Goal: Transaction & Acquisition: Purchase product/service

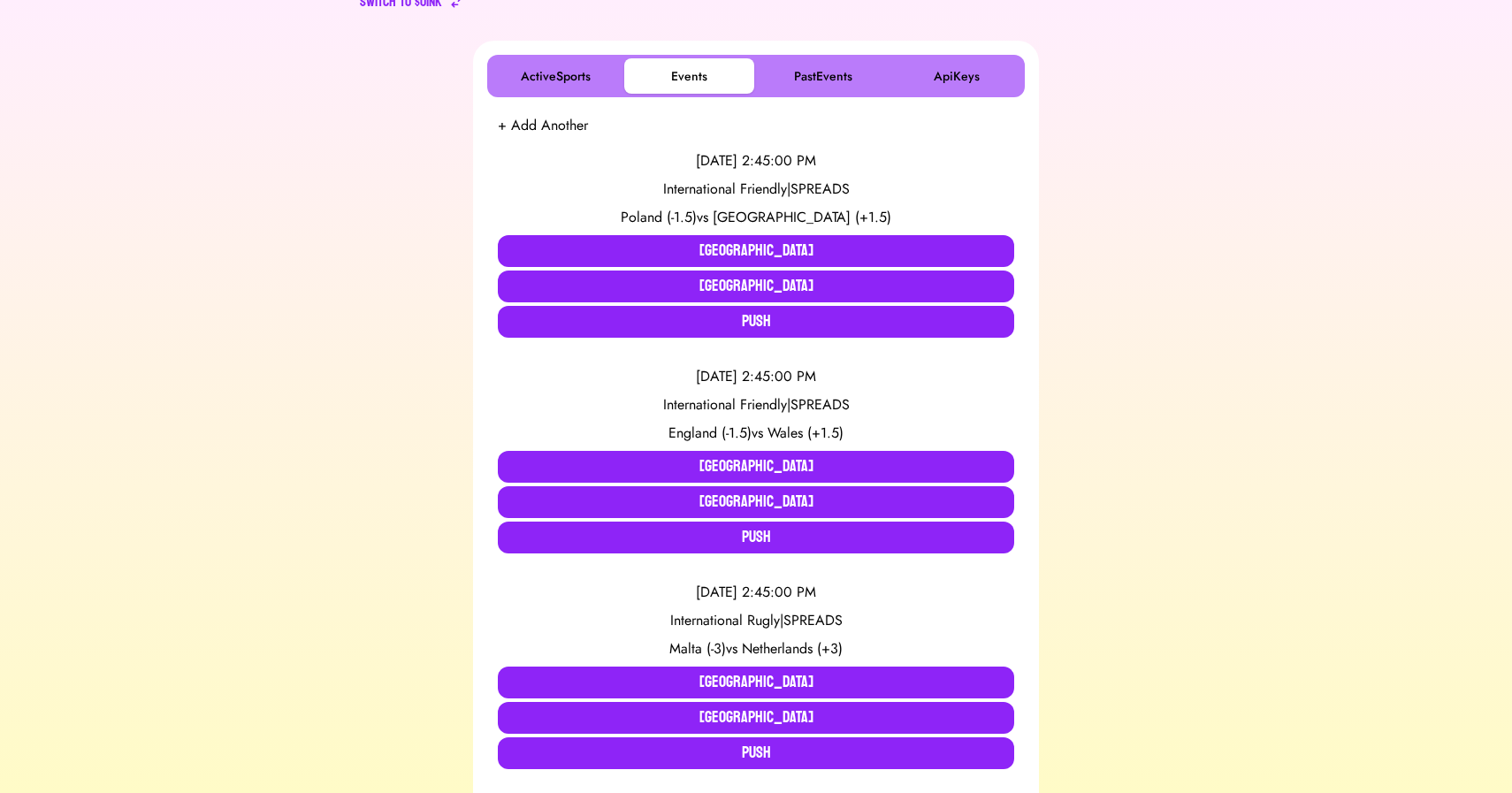
scroll to position [271, 0]
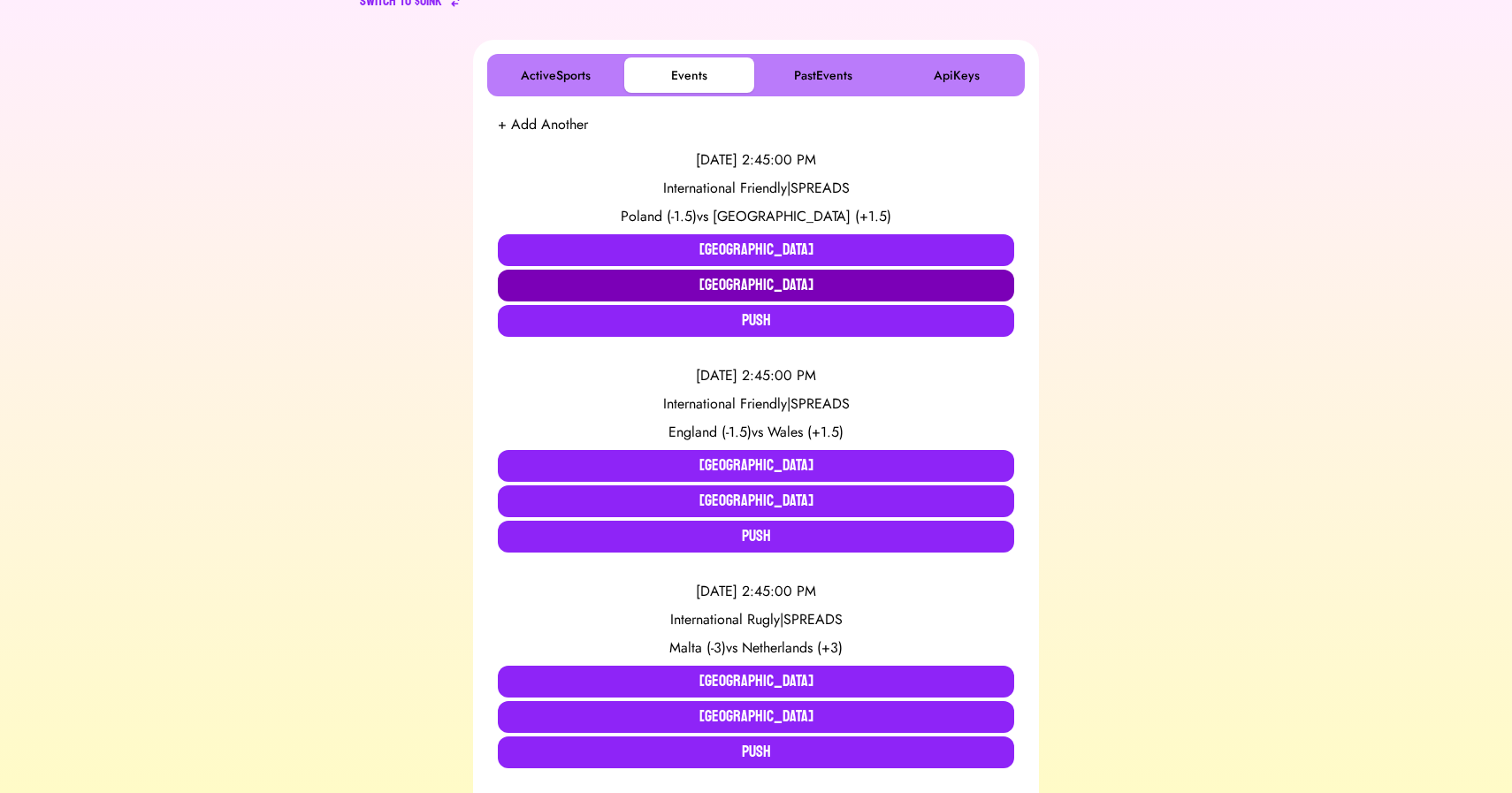
click at [662, 274] on button "[GEOGRAPHIC_DATA]" at bounding box center [756, 285] width 516 height 32
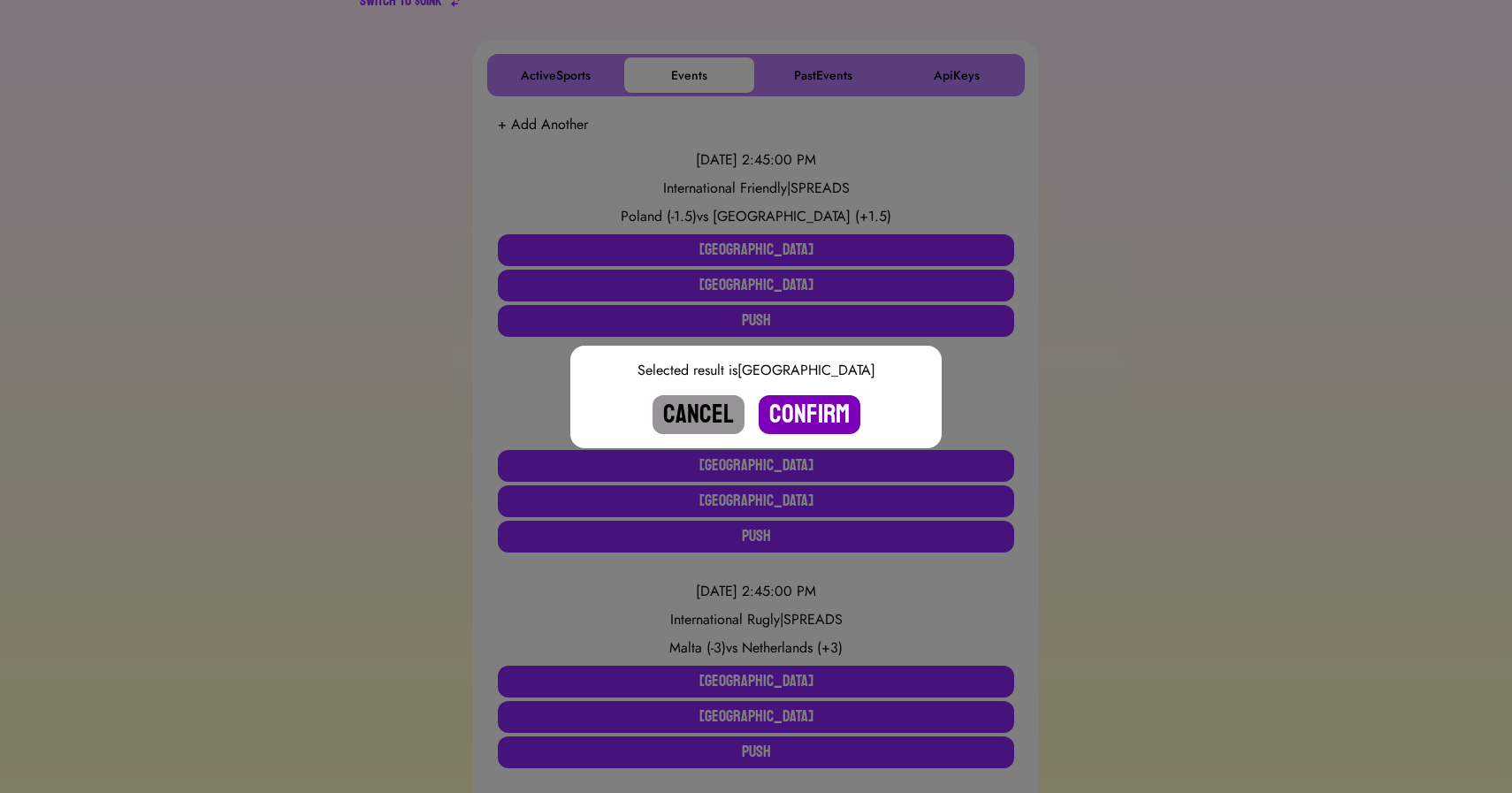
click at [807, 414] on button "Confirm" at bounding box center [809, 415] width 102 height 39
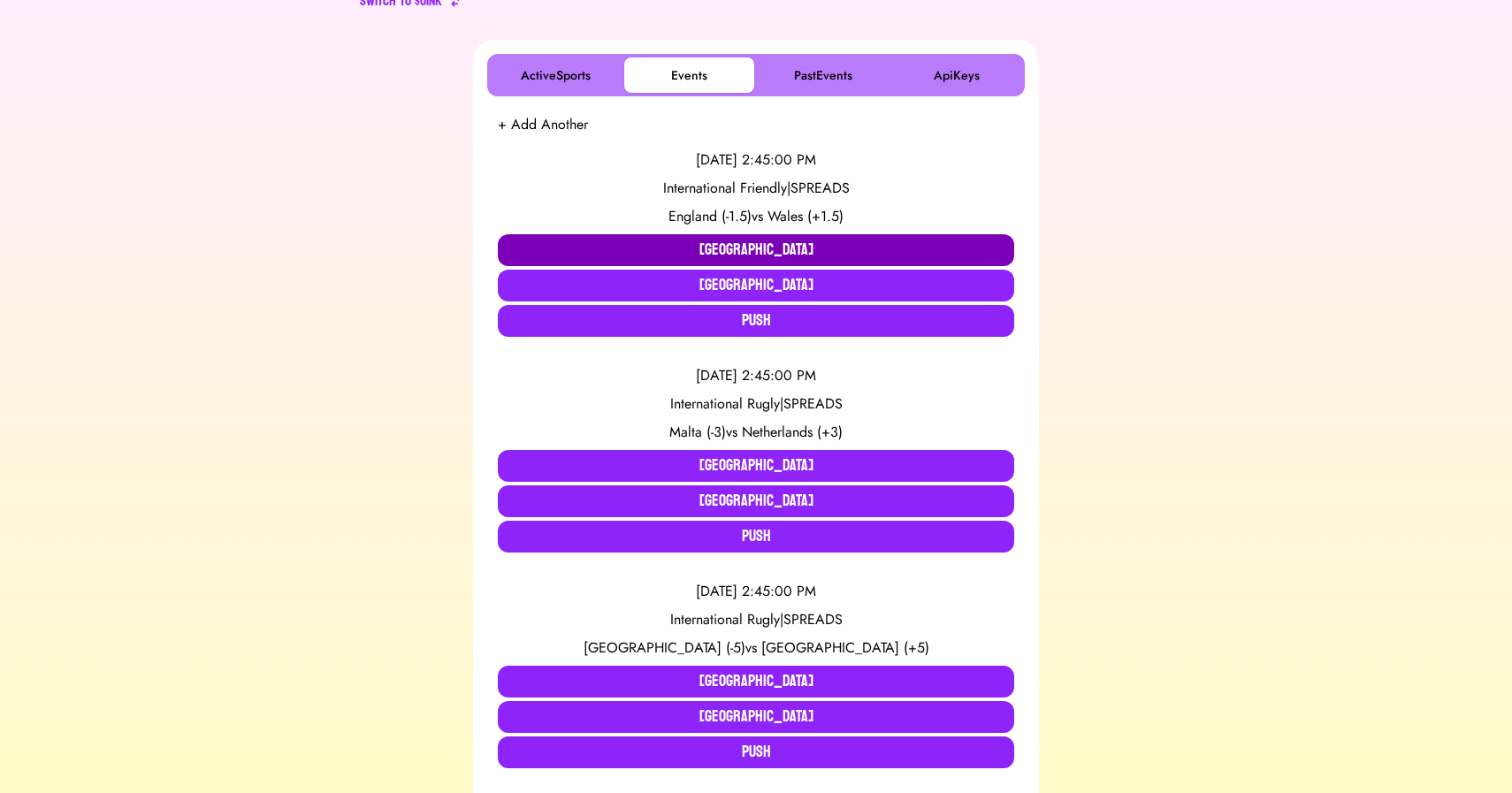
click at [678, 235] on button "[GEOGRAPHIC_DATA]" at bounding box center [756, 250] width 516 height 32
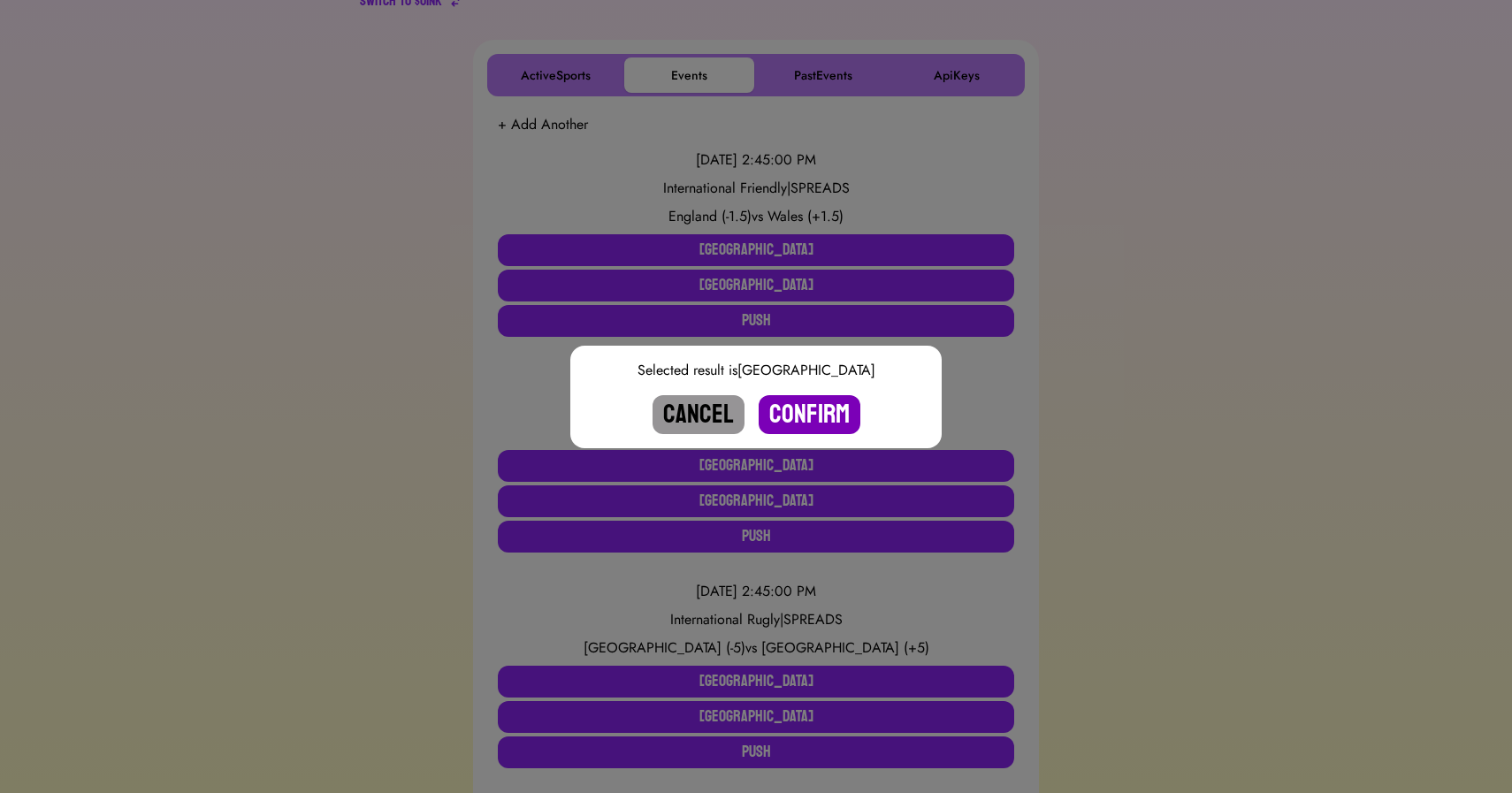
click at [810, 417] on button "Confirm" at bounding box center [809, 415] width 102 height 39
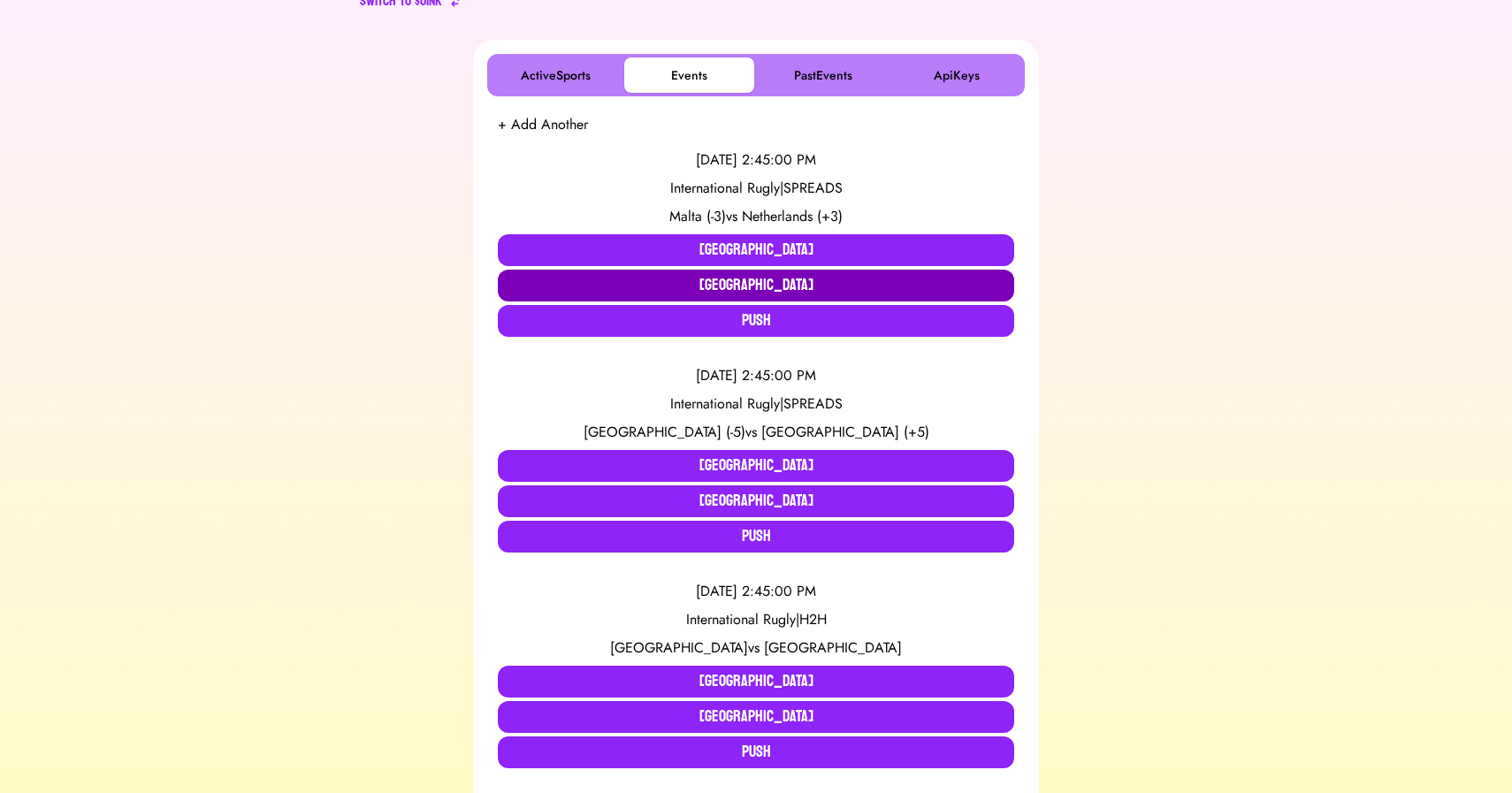
click at [716, 283] on button "[GEOGRAPHIC_DATA]" at bounding box center [756, 285] width 516 height 32
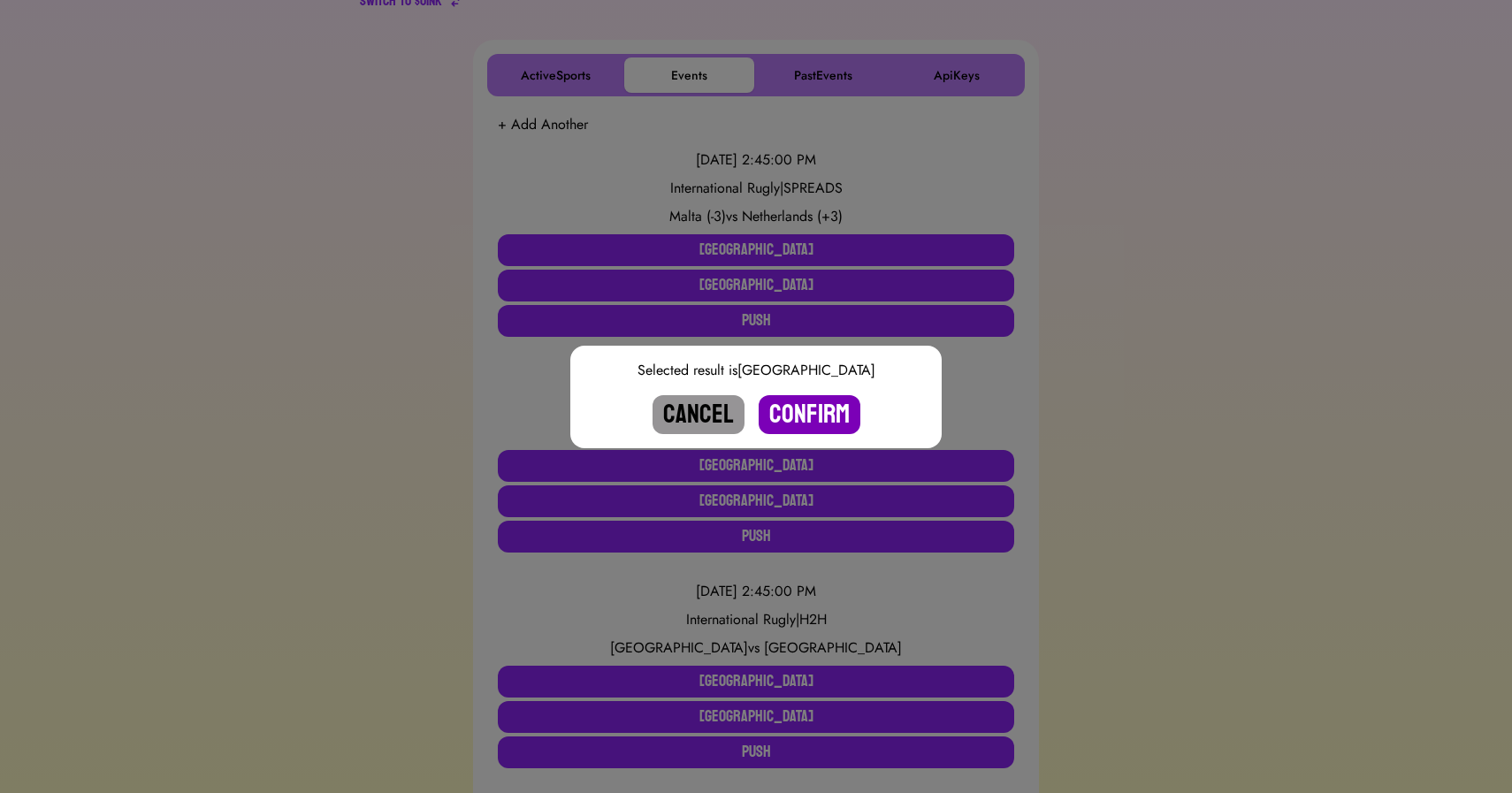
click at [834, 416] on button "Confirm" at bounding box center [809, 415] width 102 height 39
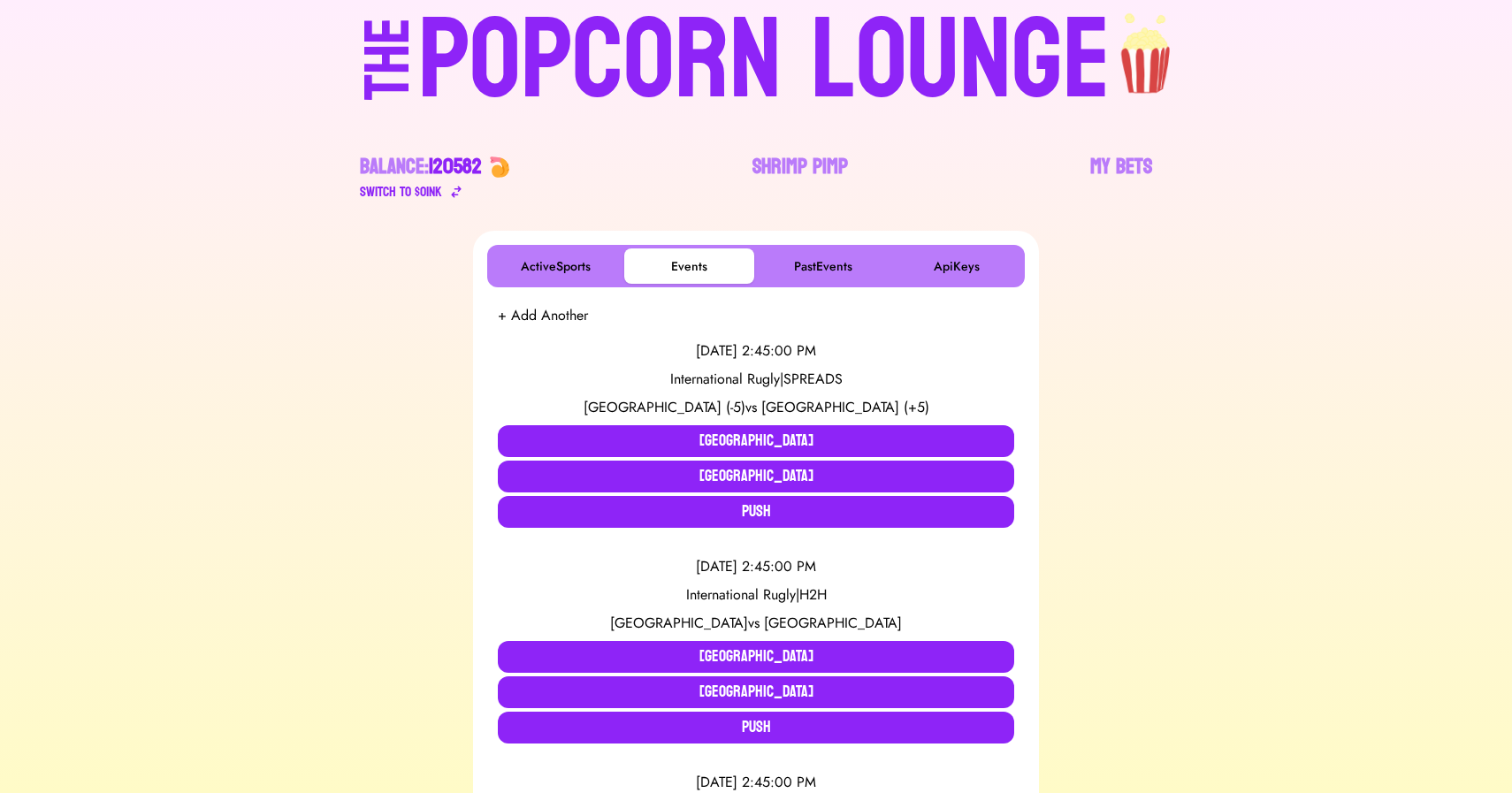
scroll to position [0, 0]
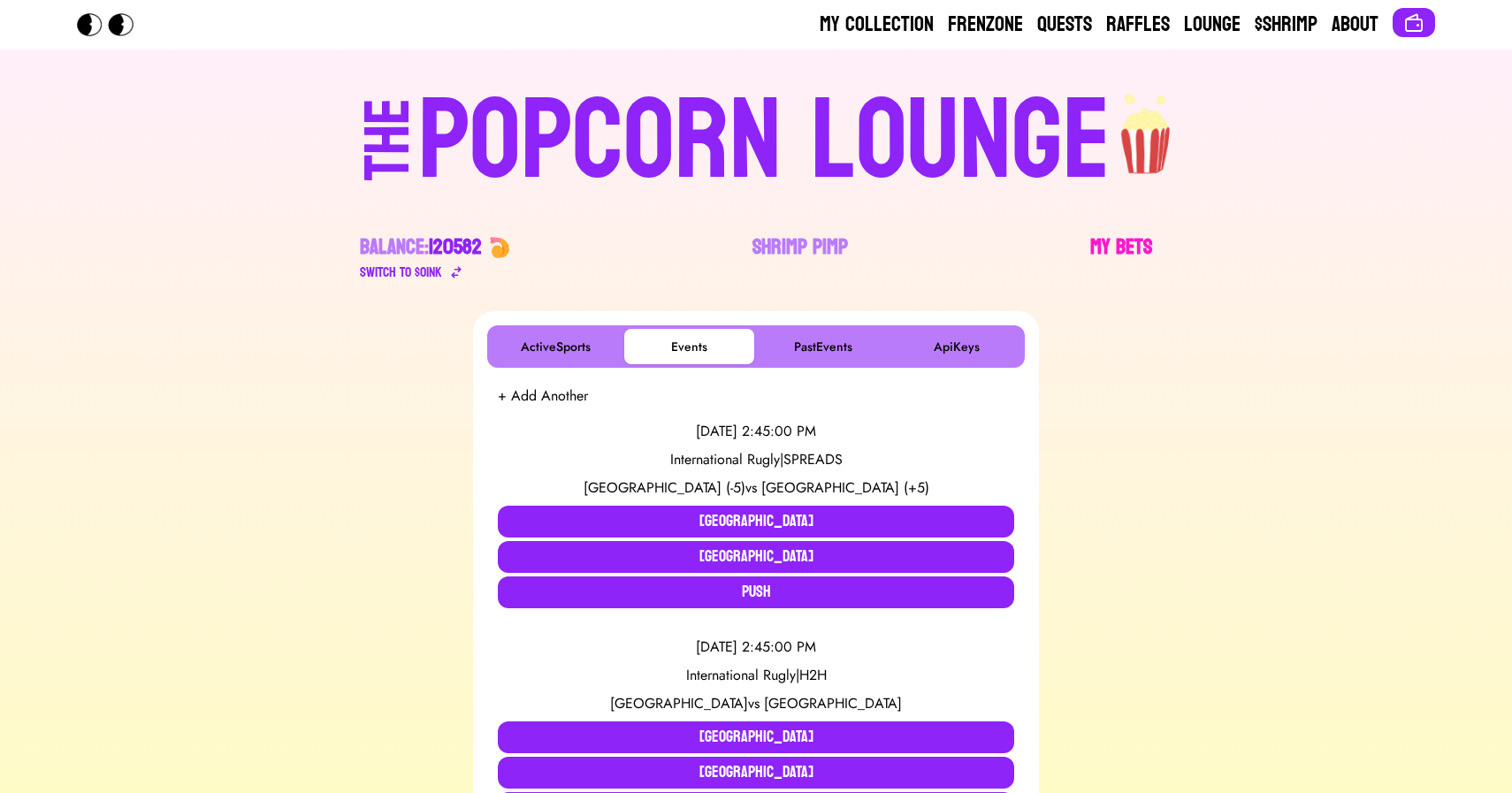
click at [1137, 248] on link "My Bets" at bounding box center [1120, 257] width 62 height 49
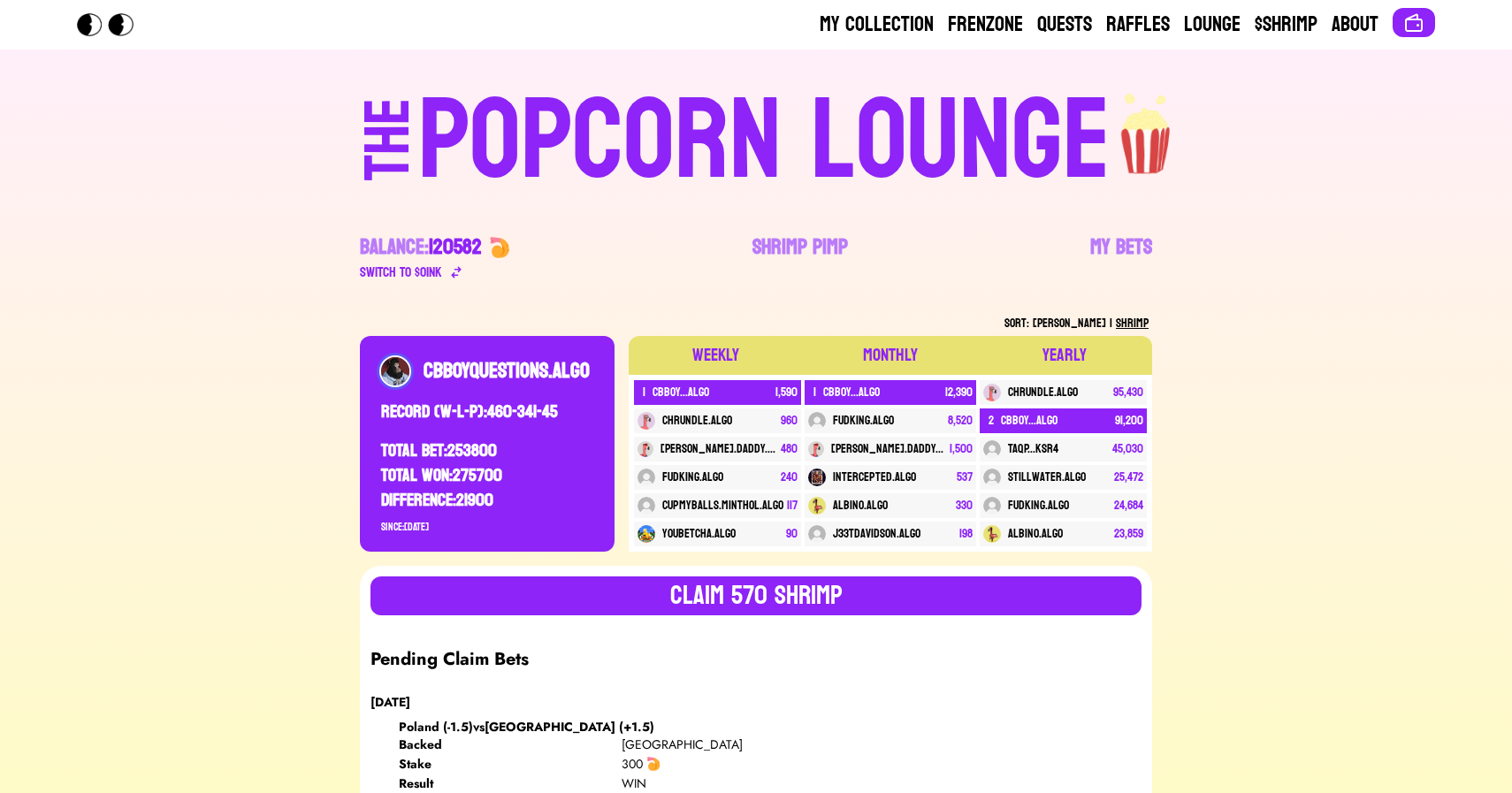
click at [688, 133] on div "POPCORN LOUNGE" at bounding box center [764, 141] width 693 height 113
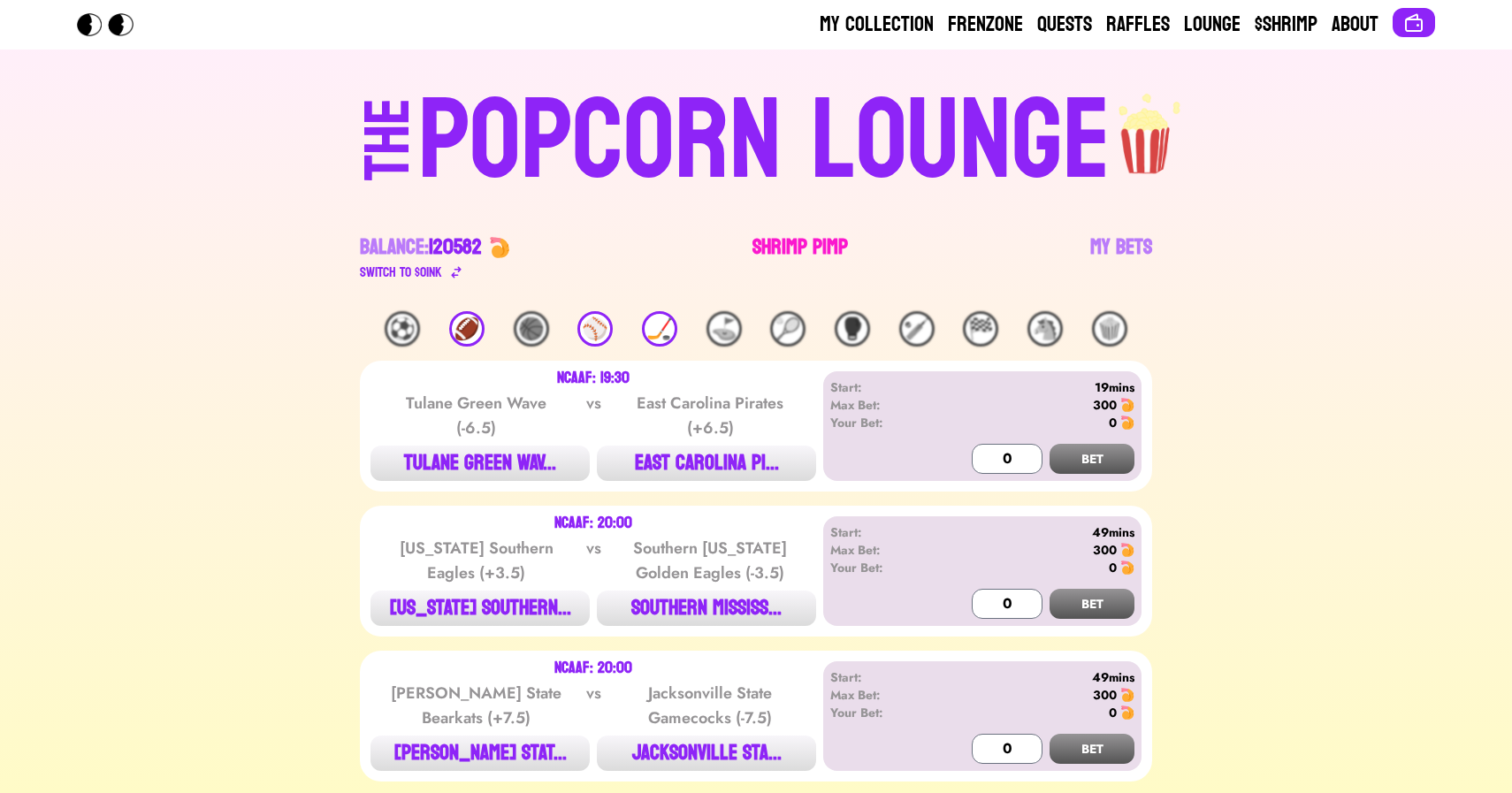
click at [780, 246] on link "Shrimp Pimp" at bounding box center [800, 257] width 95 height 49
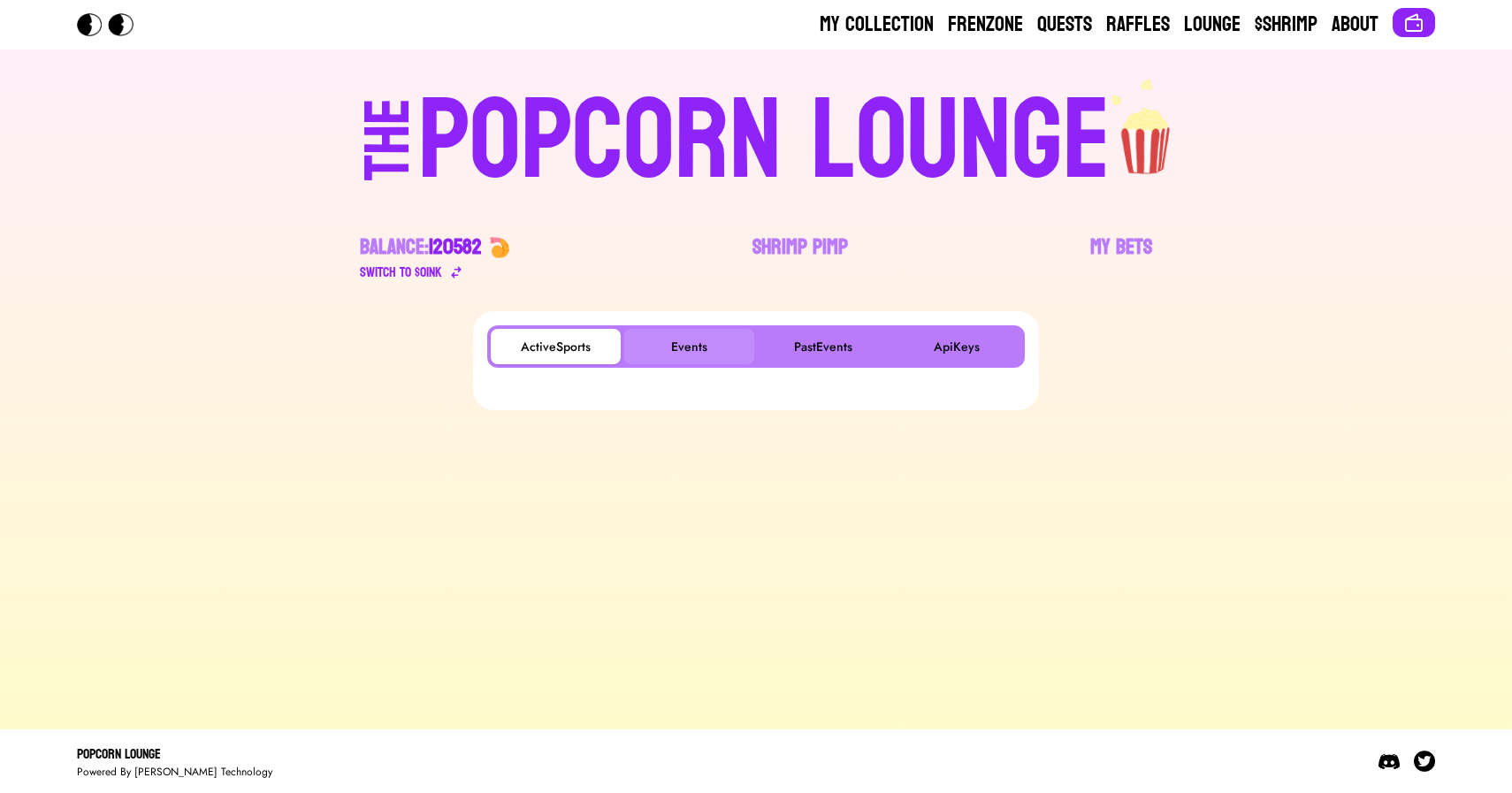
click at [679, 345] on button "Events" at bounding box center [689, 347] width 130 height 35
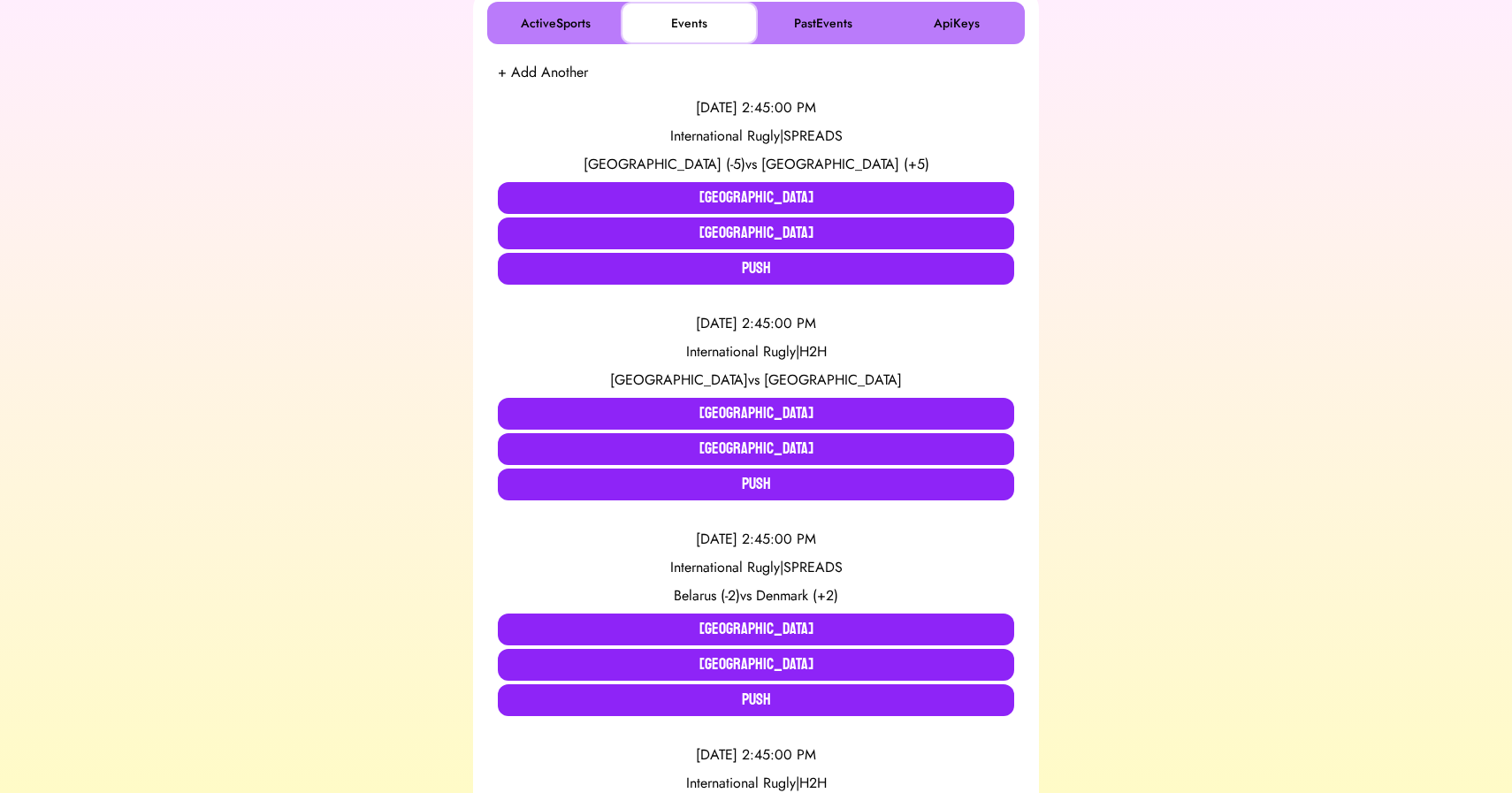
scroll to position [324, 0]
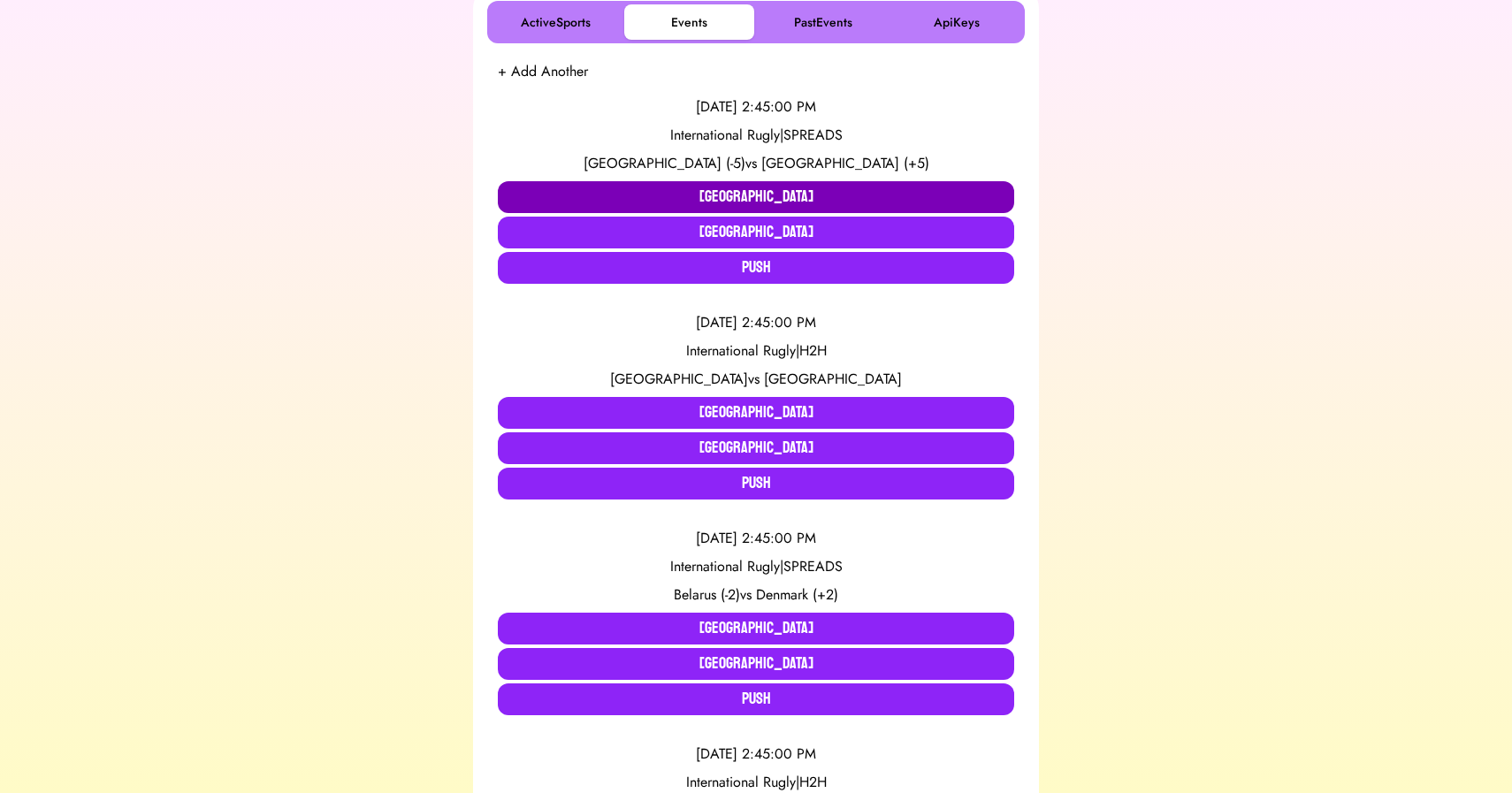
click at [667, 192] on button "[GEOGRAPHIC_DATA]" at bounding box center [756, 197] width 516 height 32
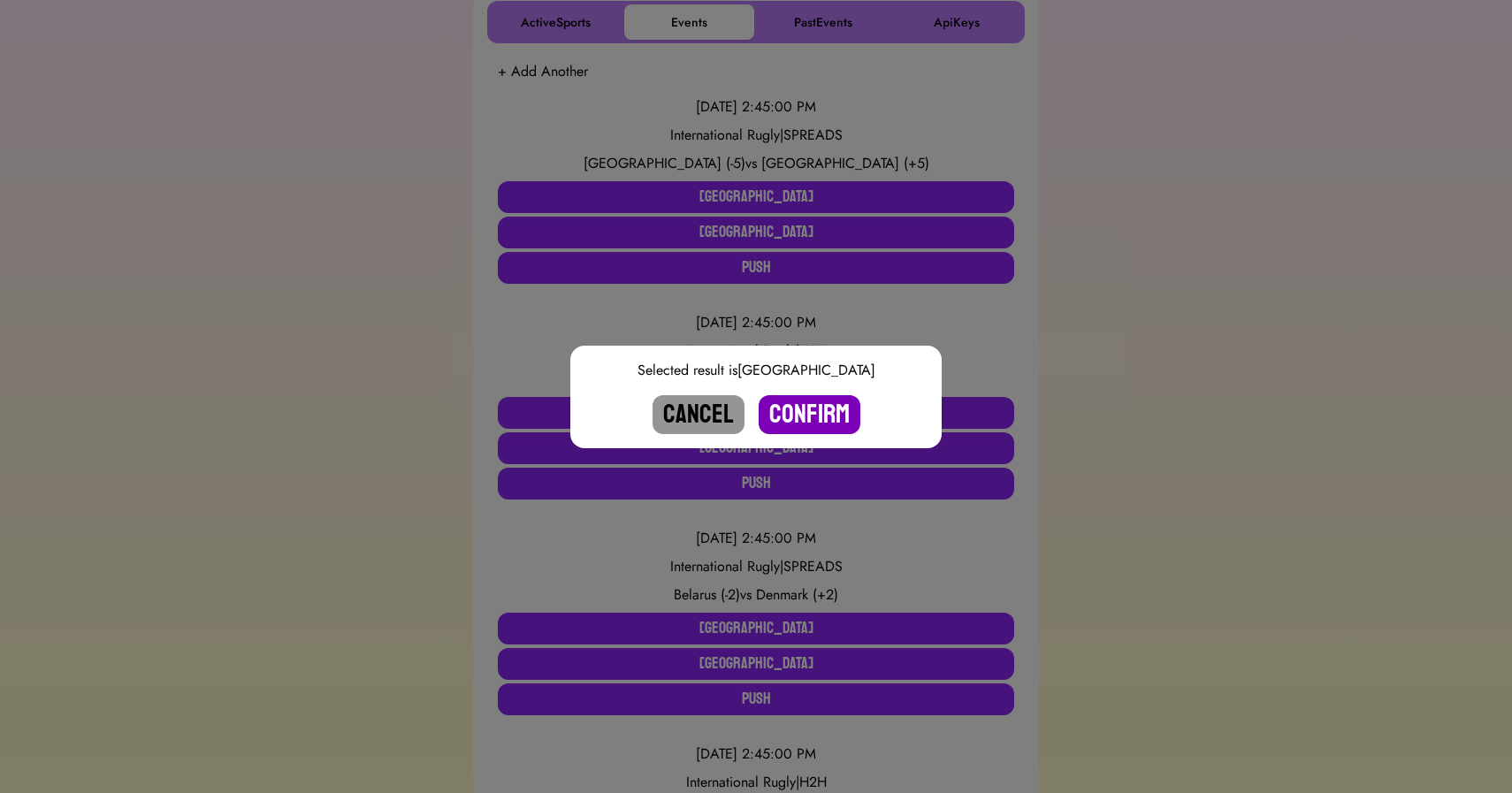
click at [795, 411] on button "Confirm" at bounding box center [809, 415] width 102 height 39
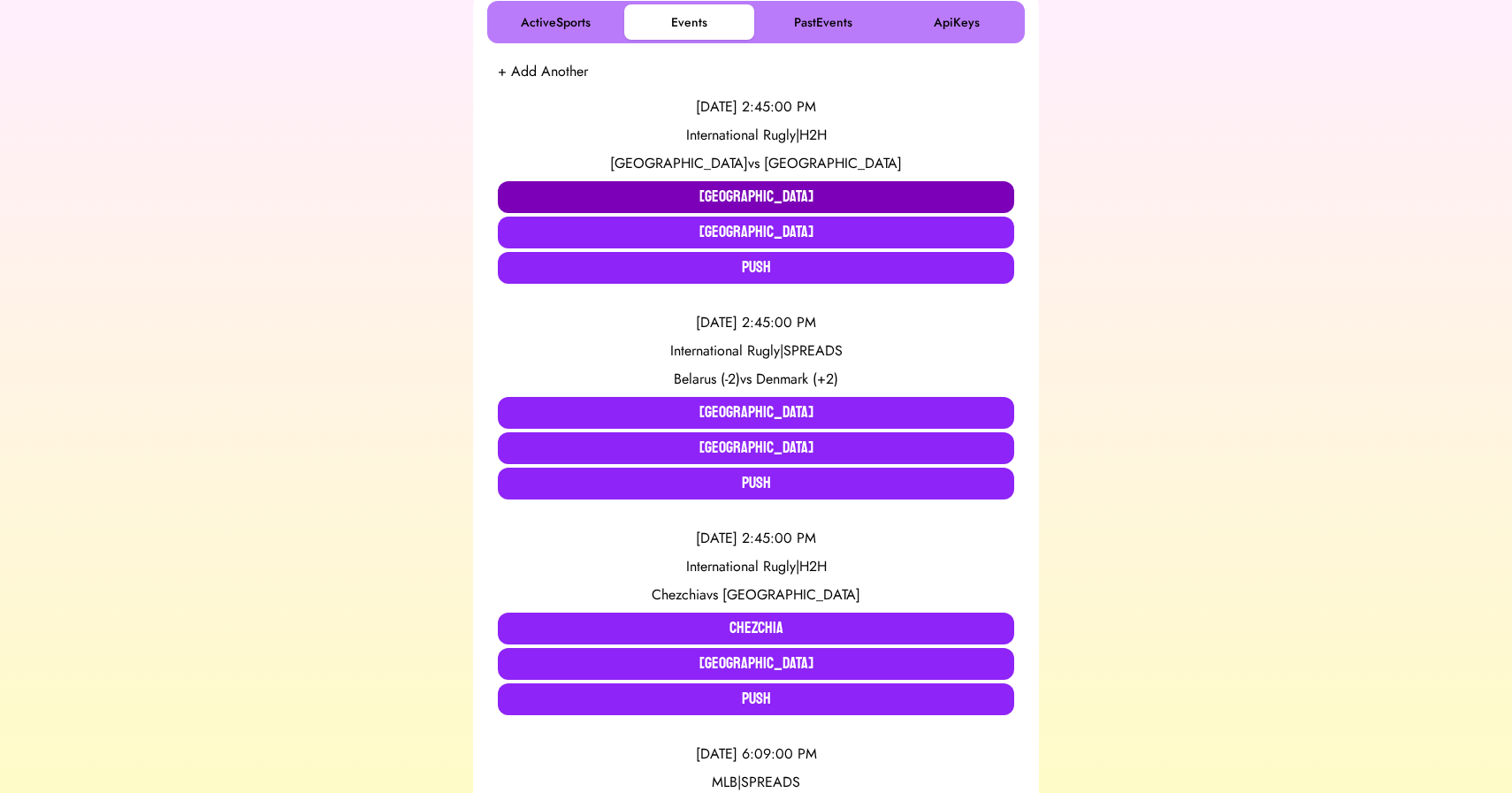
click at [750, 189] on button "[GEOGRAPHIC_DATA]" at bounding box center [756, 197] width 516 height 32
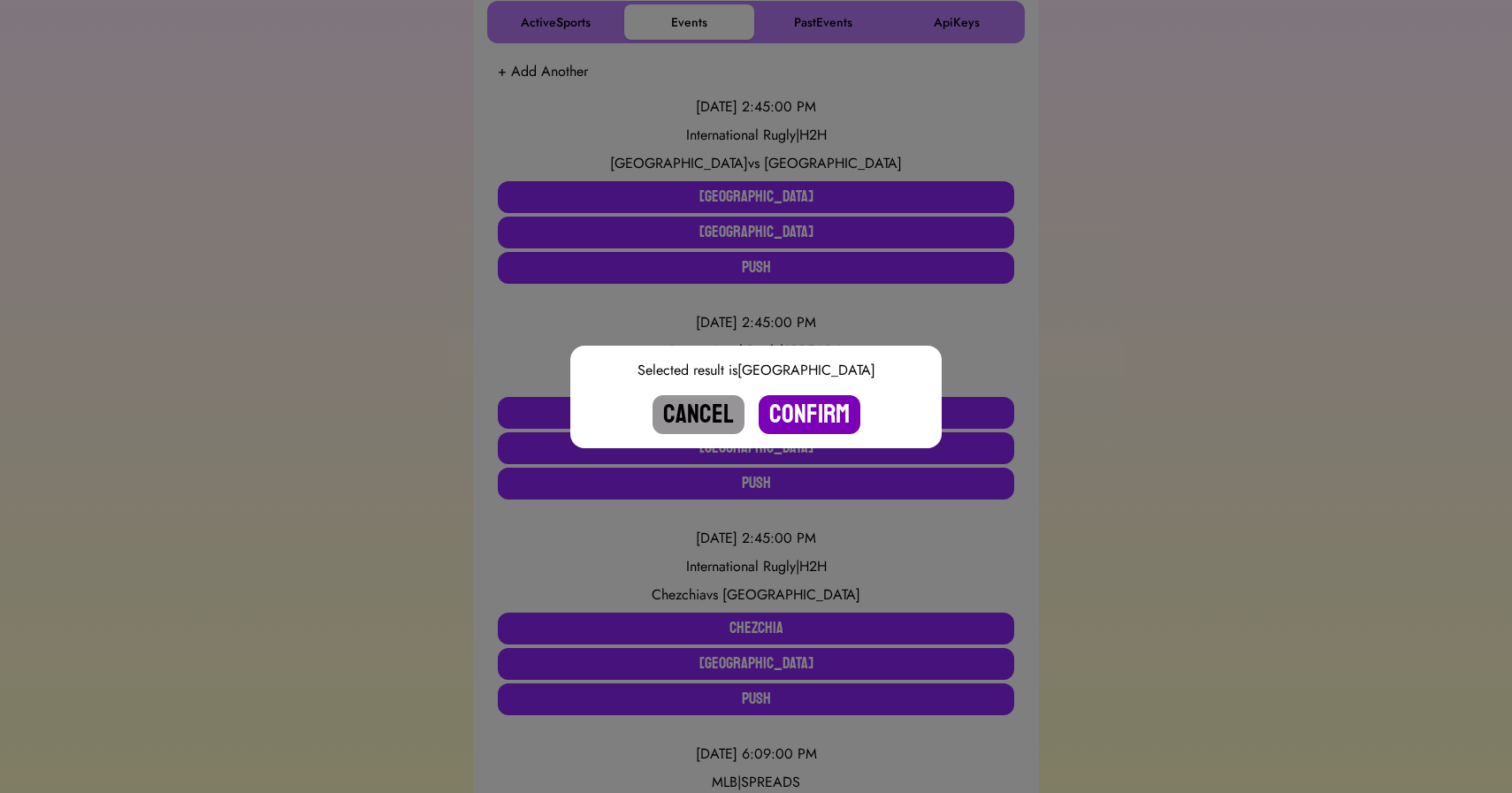
click at [815, 400] on button "Confirm" at bounding box center [809, 415] width 102 height 39
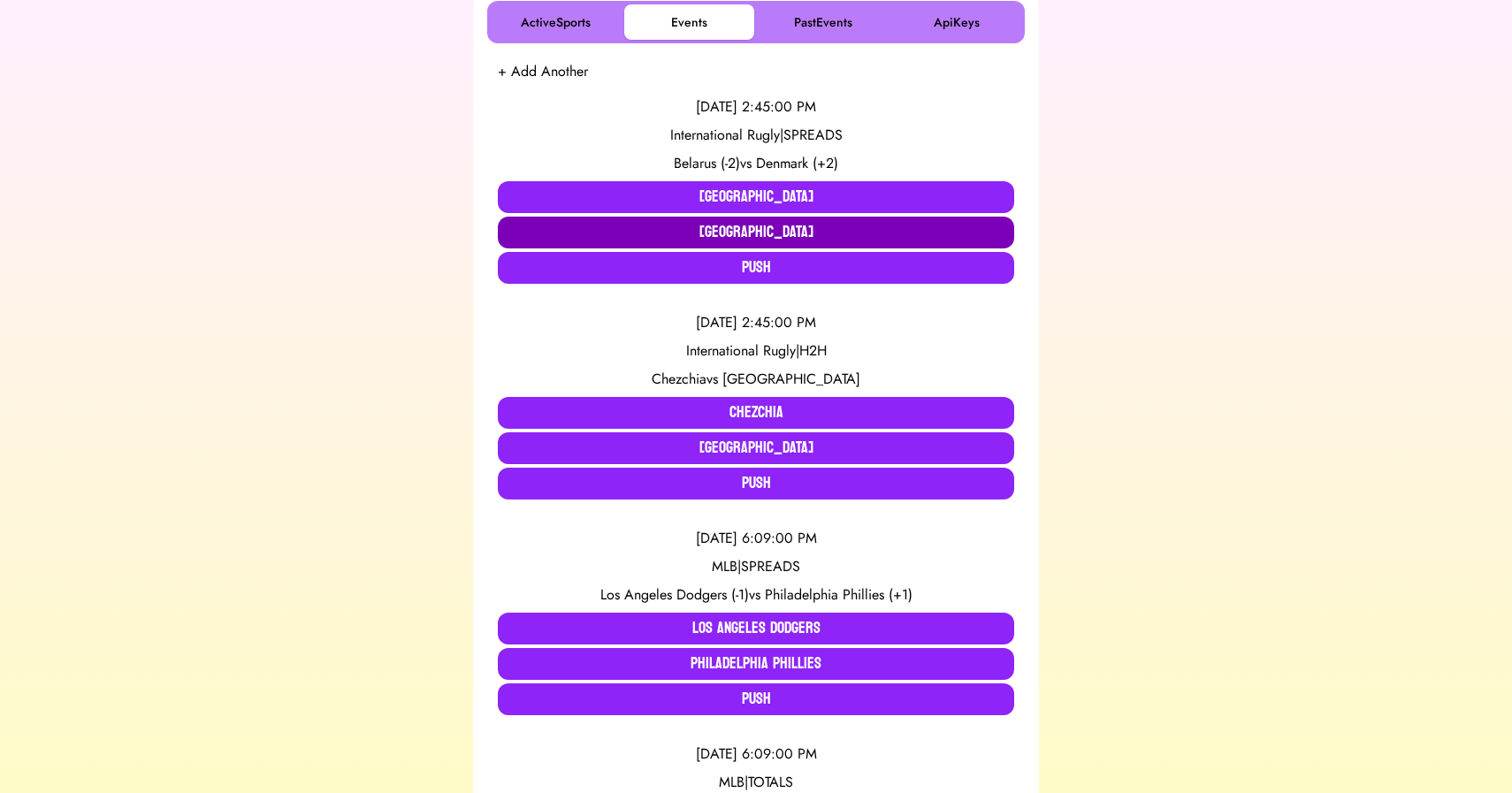
click at [758, 226] on button "[GEOGRAPHIC_DATA]" at bounding box center [756, 232] width 516 height 32
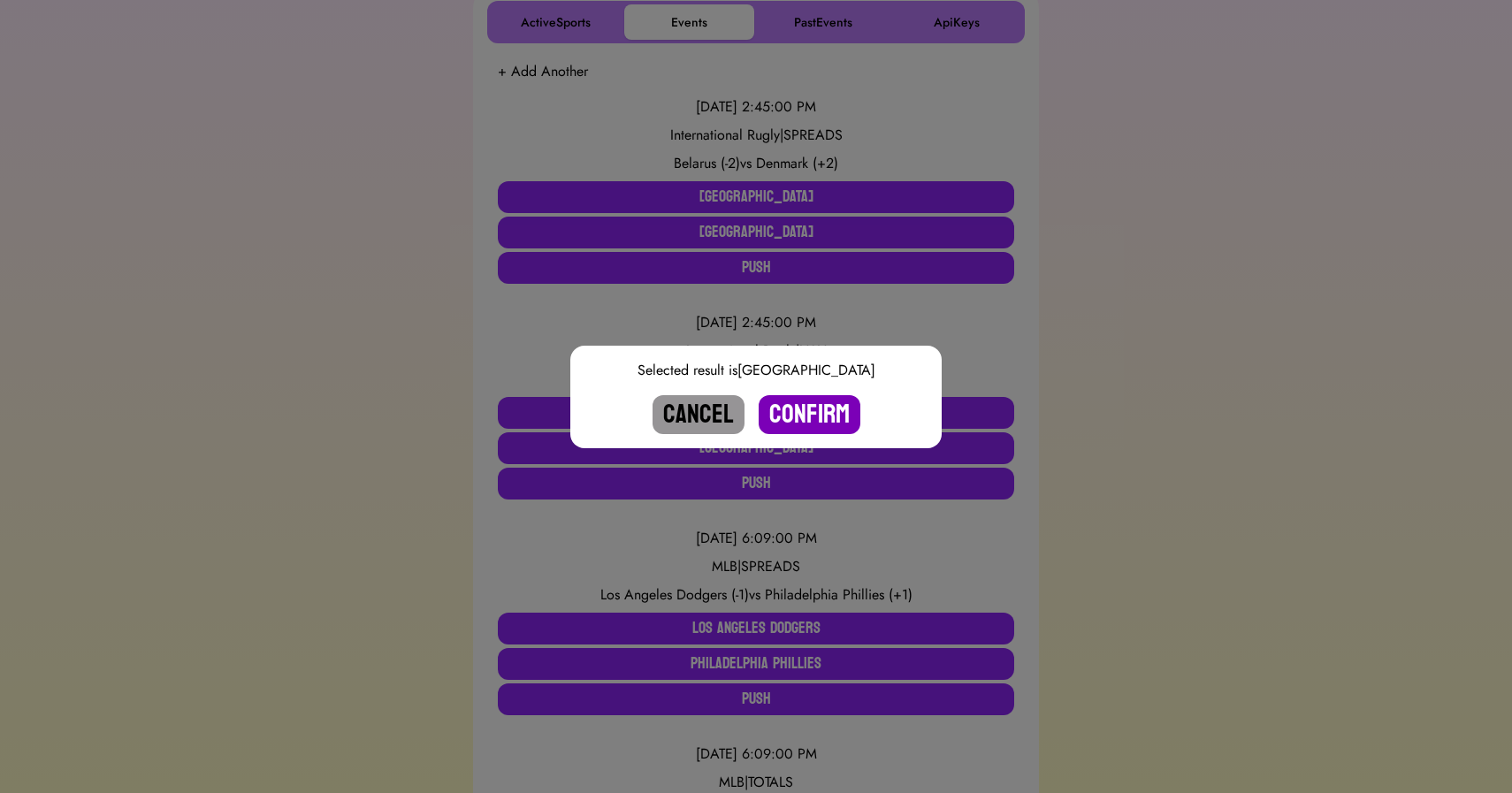
click at [806, 419] on button "Confirm" at bounding box center [809, 415] width 102 height 39
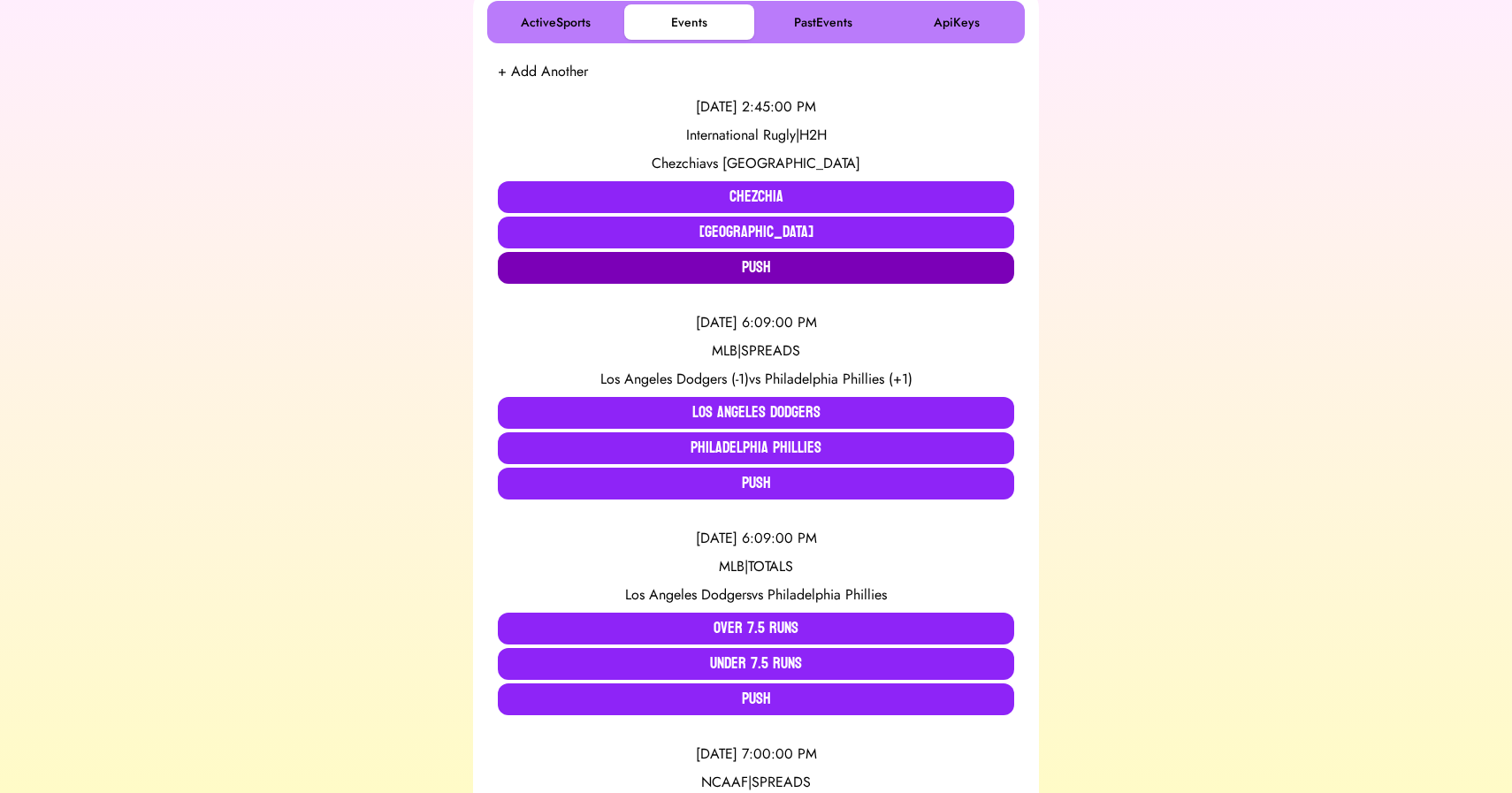
click at [743, 268] on button "Push" at bounding box center [756, 267] width 516 height 32
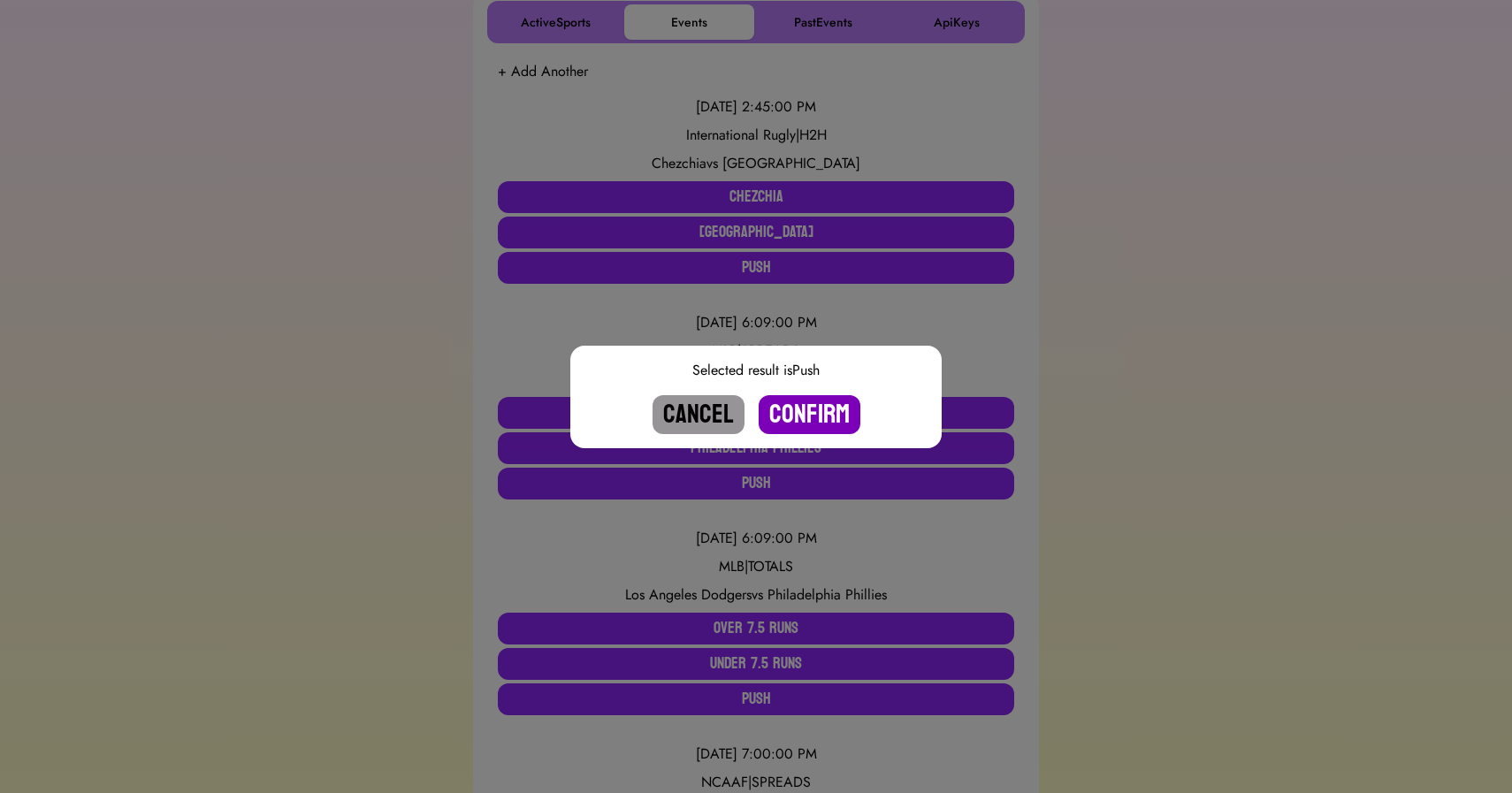
click at [808, 407] on button "Confirm" at bounding box center [809, 415] width 102 height 39
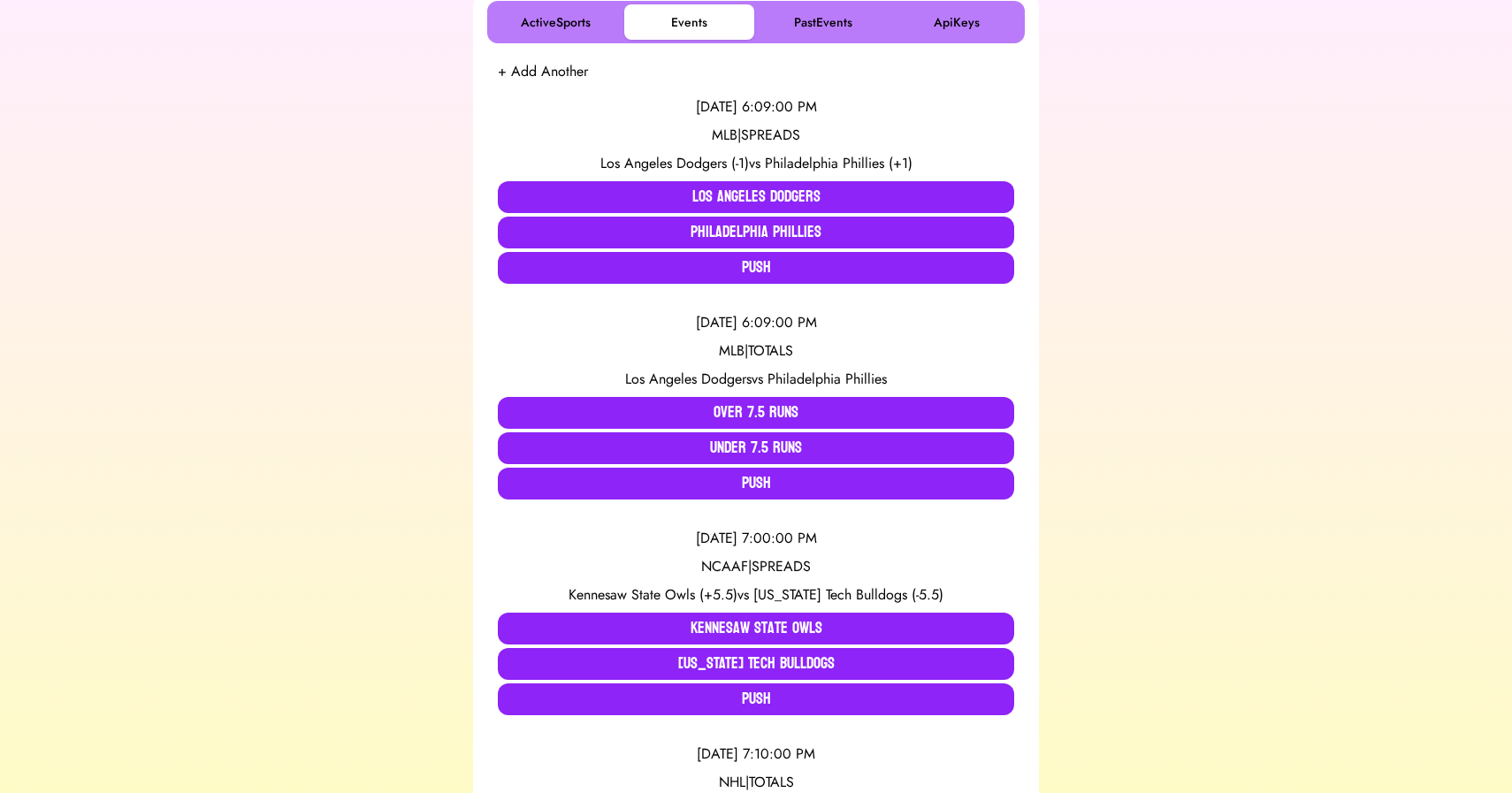
scroll to position [0, 0]
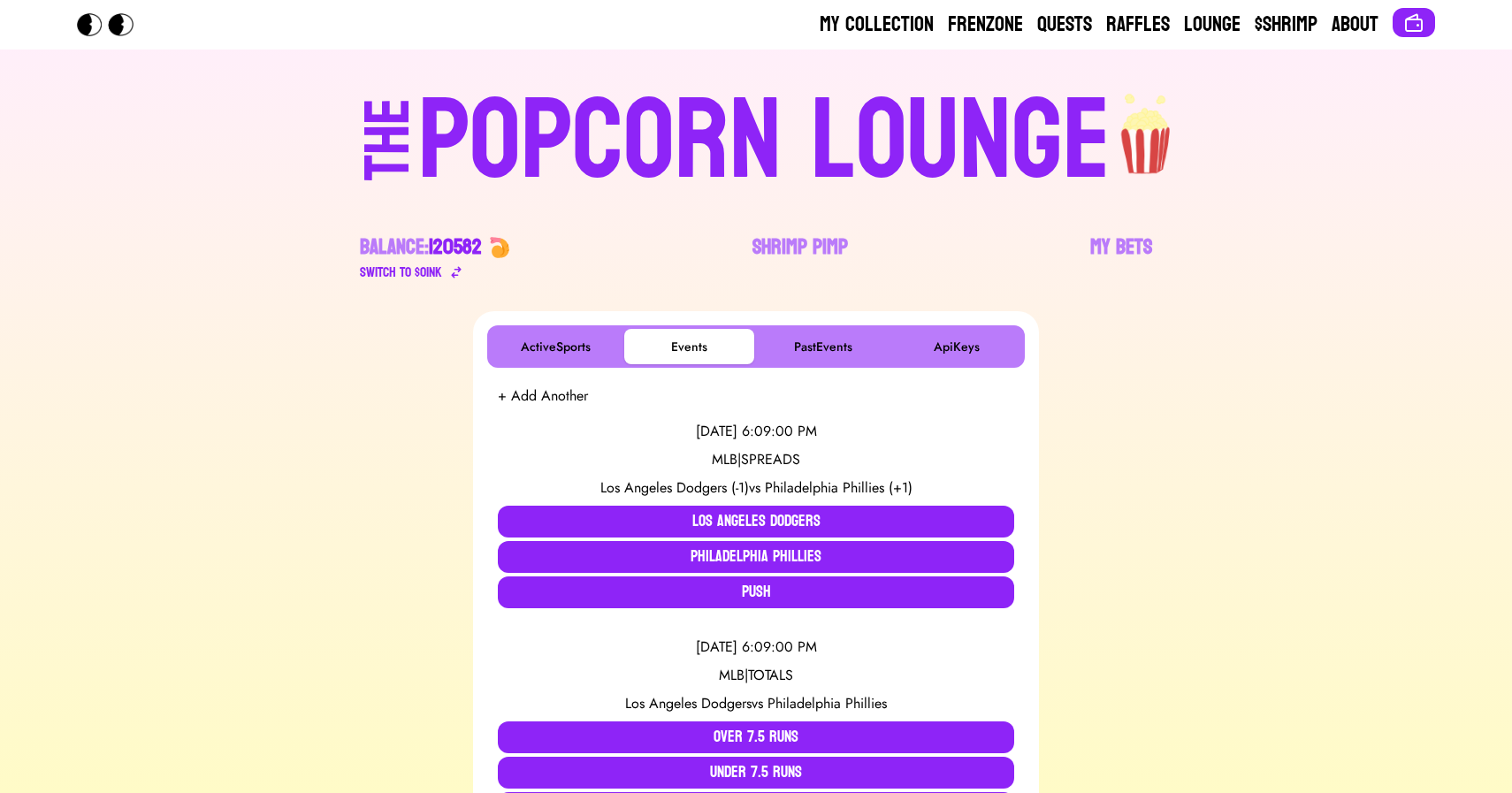
click at [659, 108] on div "POPCORN LOUNGE" at bounding box center [764, 141] width 693 height 113
